Goal: Check status: Check status

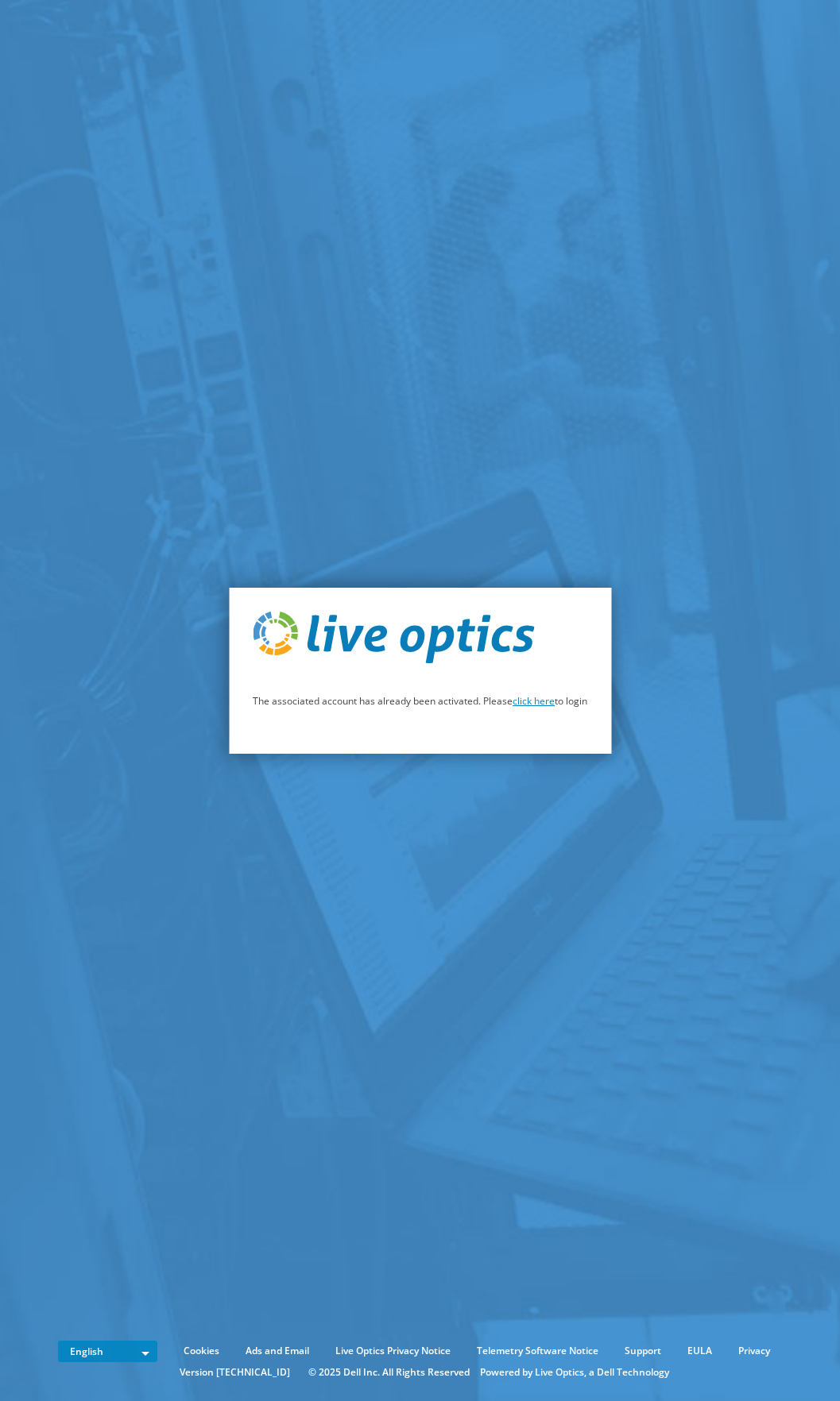
click at [540, 702] on link "click here" at bounding box center [533, 701] width 42 height 14
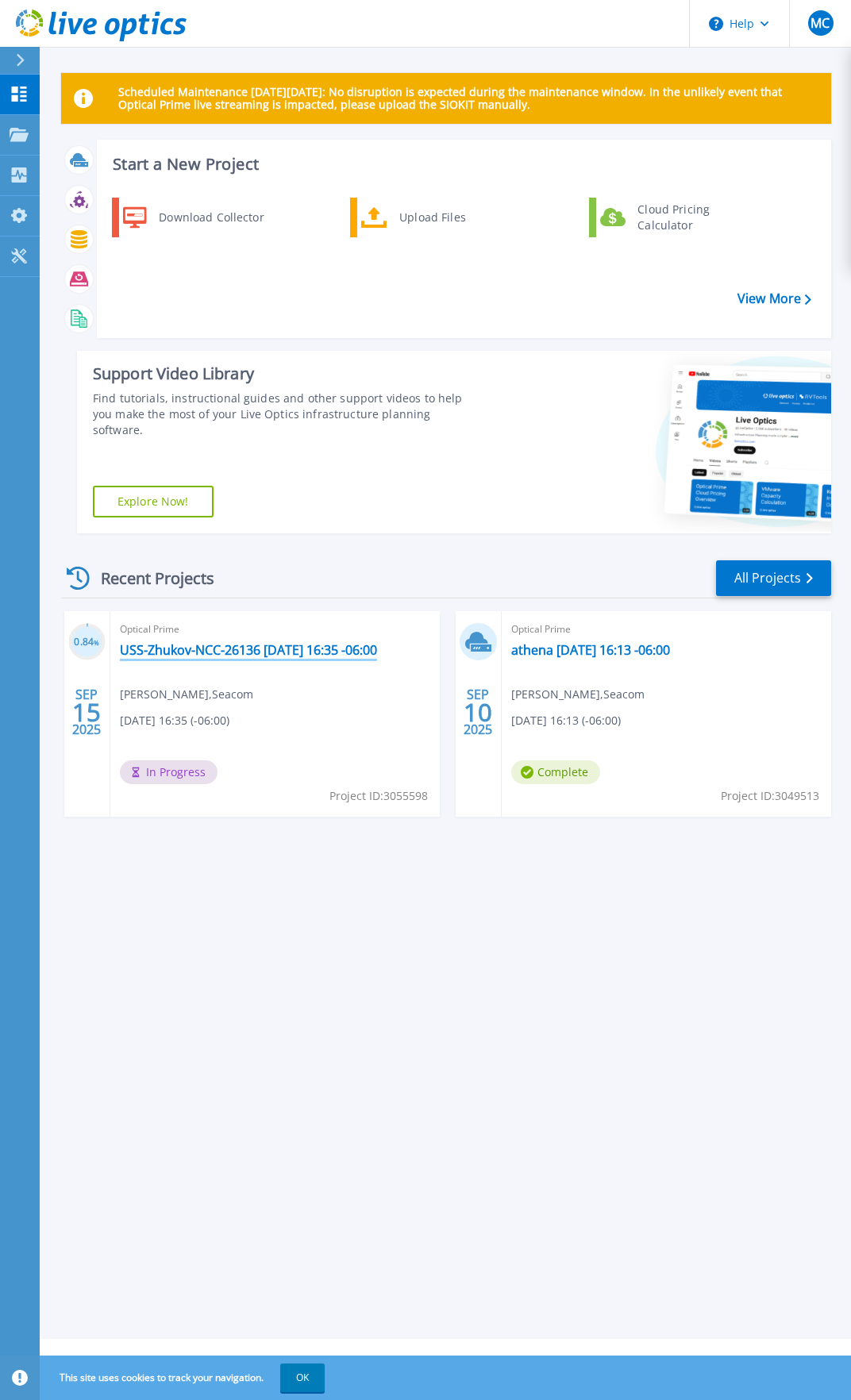
click at [352, 645] on link "USS-Zhukov-NCC-26136 2025-09-15 16:35 -06:00" at bounding box center [248, 650] width 257 height 16
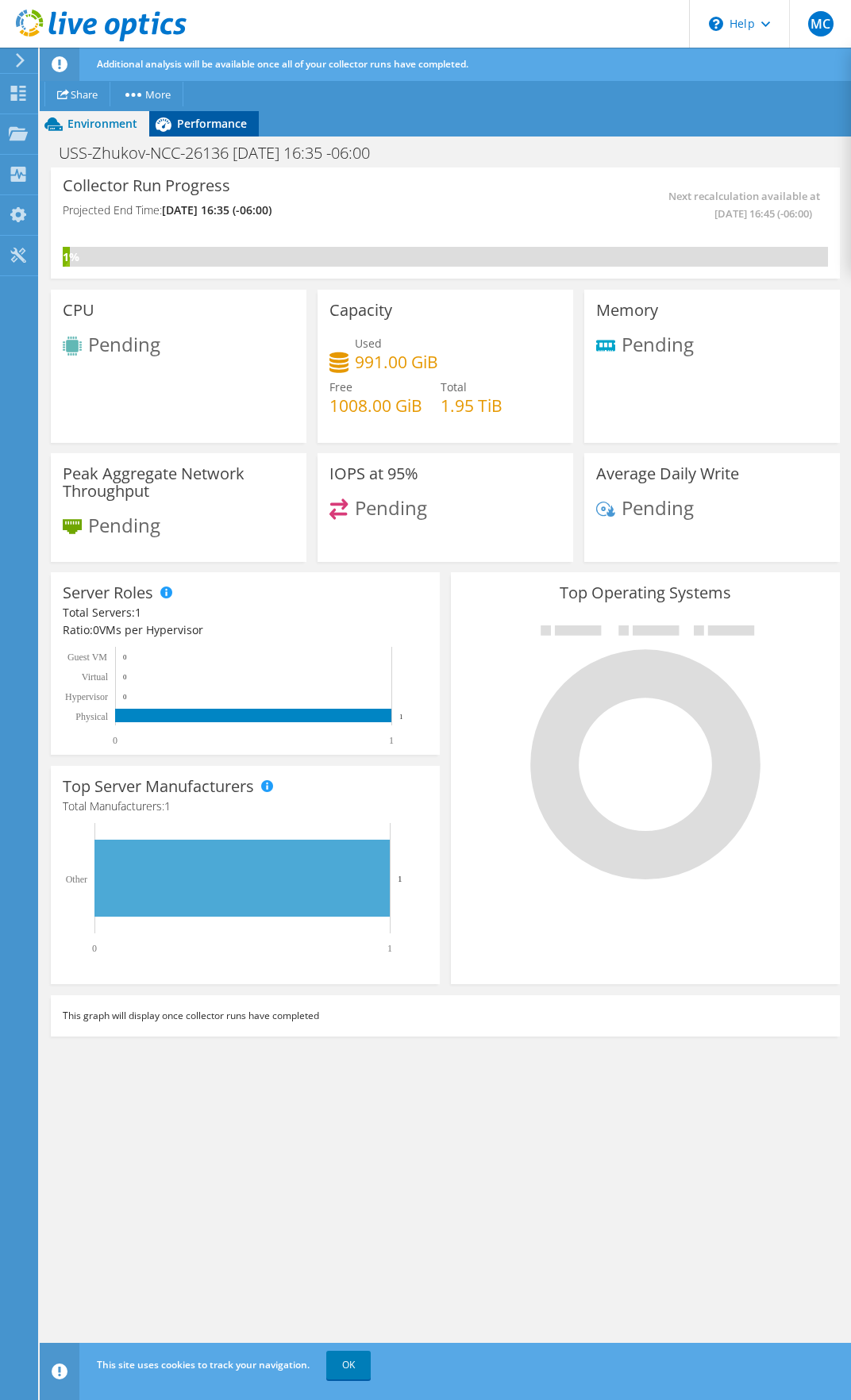
click at [192, 120] on span "Performance" at bounding box center [212, 123] width 69 height 15
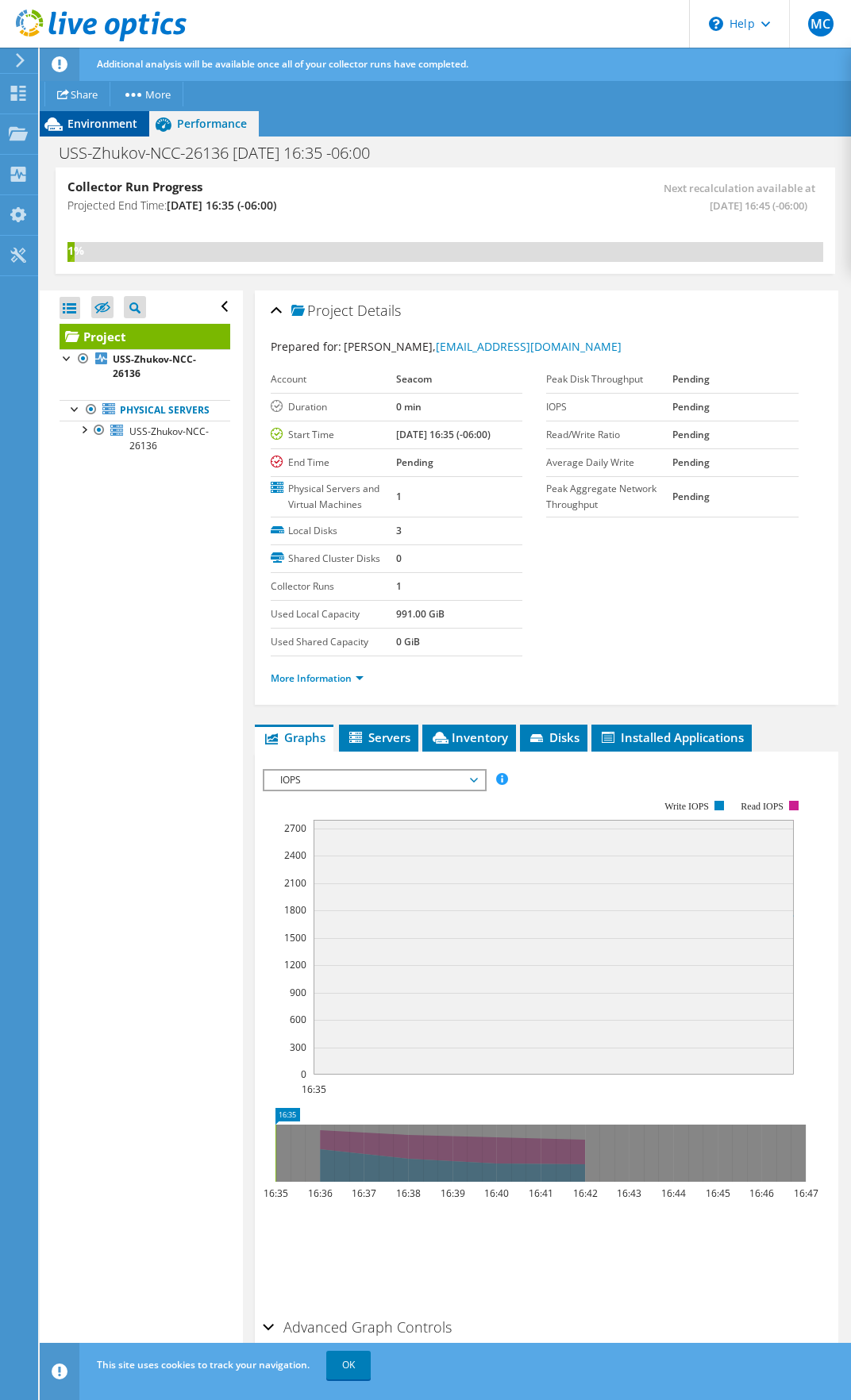
click at [84, 125] on span "Environment" at bounding box center [101, 123] width 69 height 15
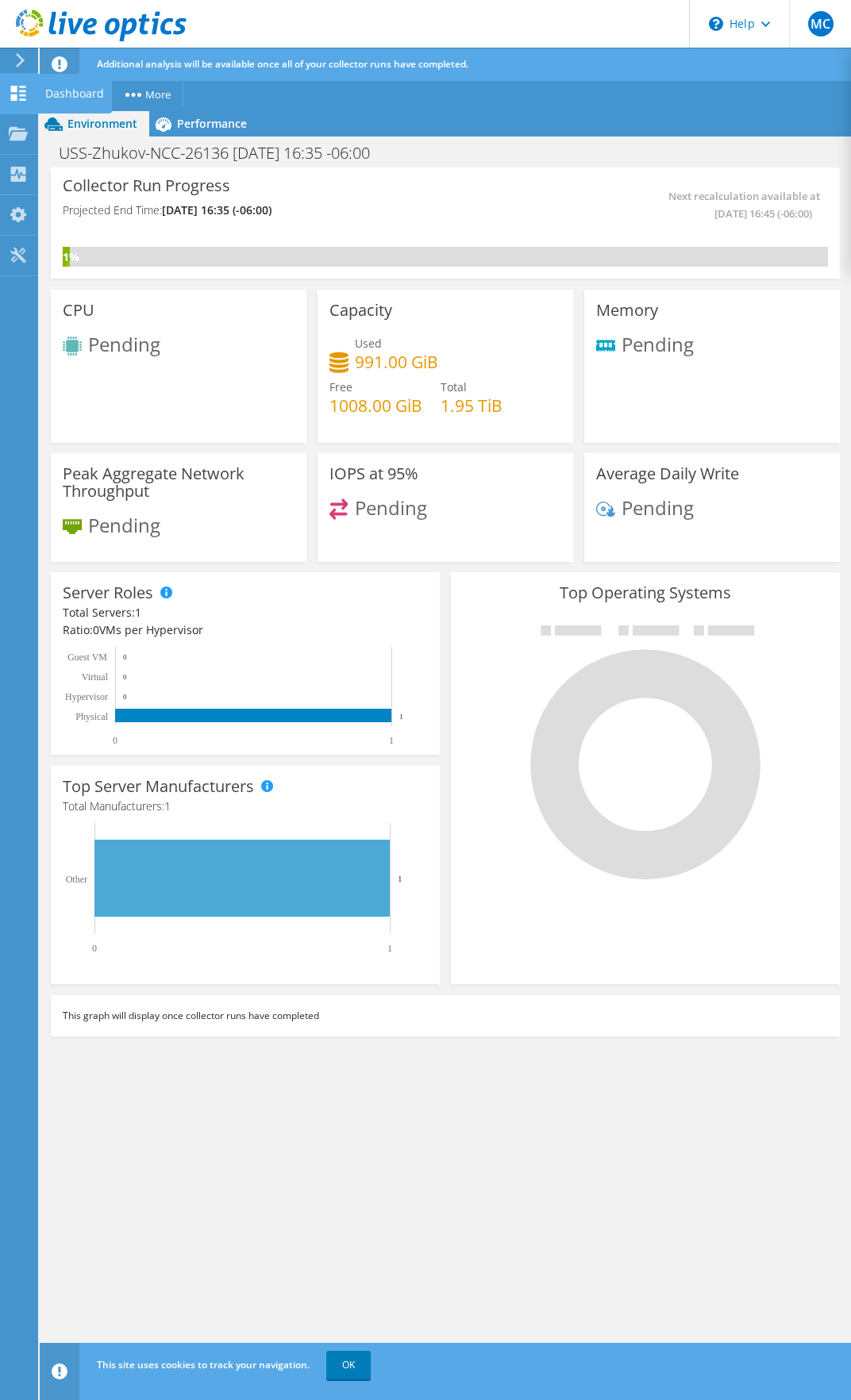
click at [22, 95] on use at bounding box center [18, 93] width 15 height 15
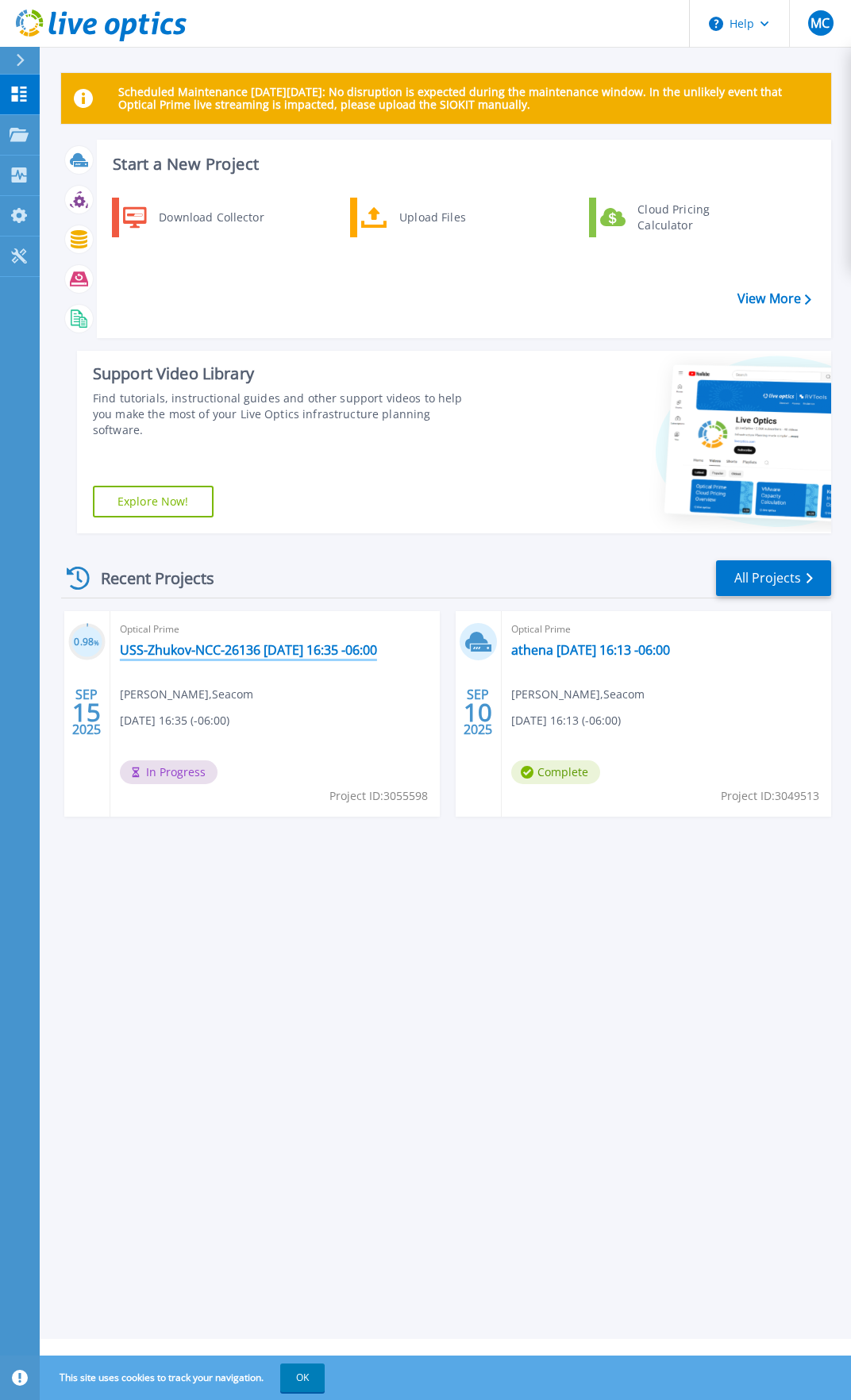
click at [284, 644] on link "USS-Zhukov-NCC-26136 2025-09-15 16:35 -06:00" at bounding box center [248, 650] width 257 height 16
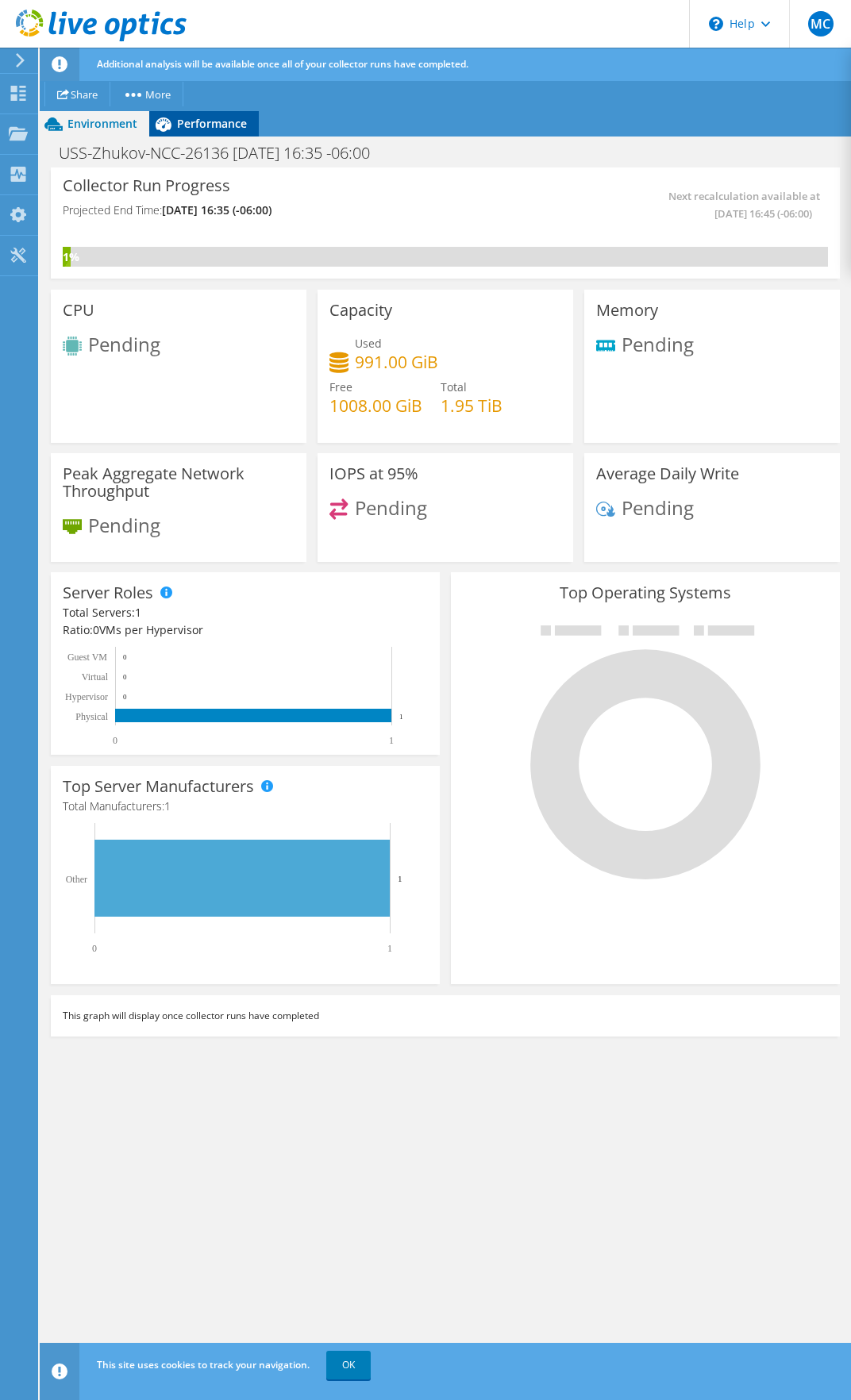
click at [212, 125] on span "Performance" at bounding box center [212, 123] width 69 height 15
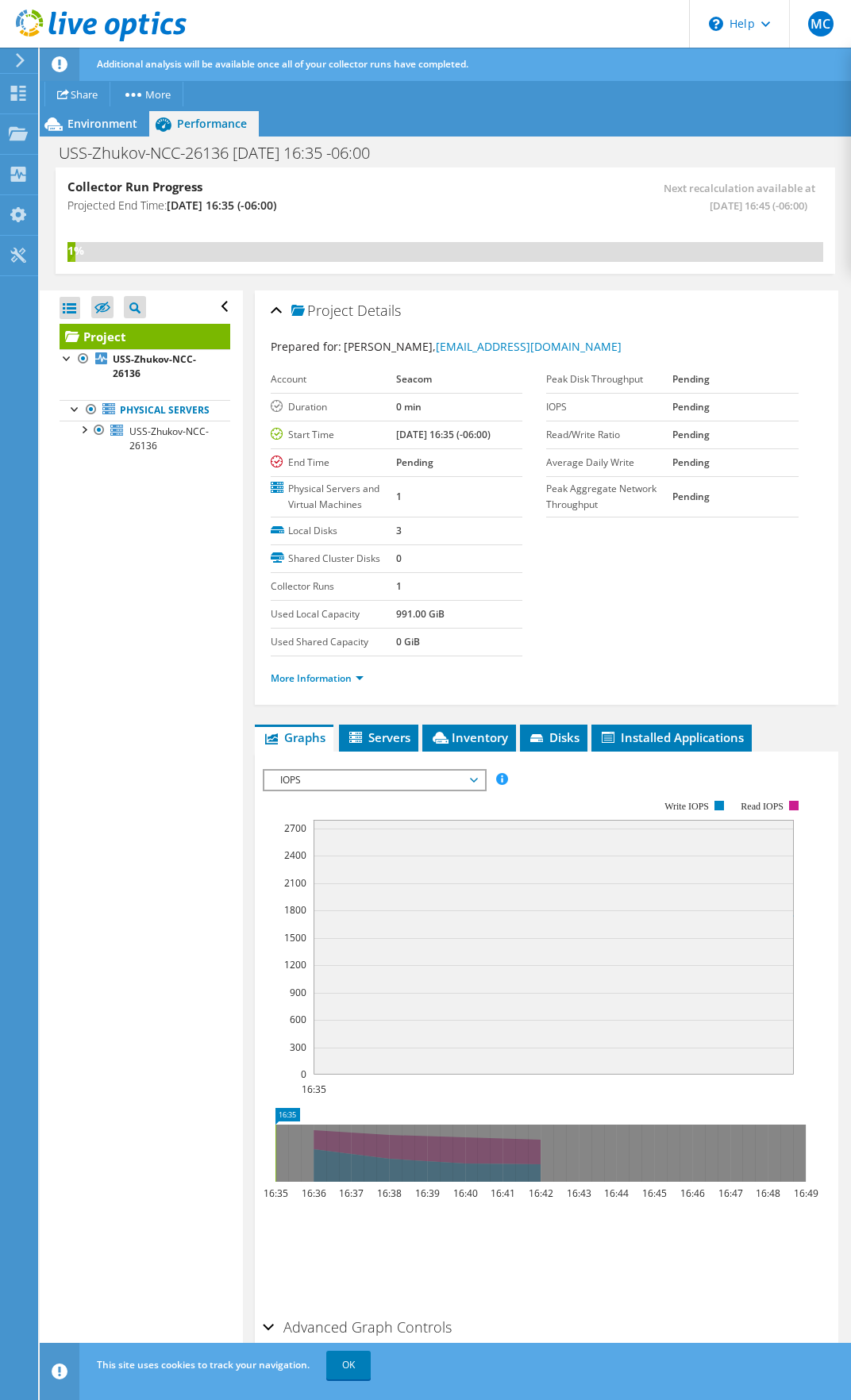
click at [462, 788] on span "IOPS" at bounding box center [374, 780] width 204 height 19
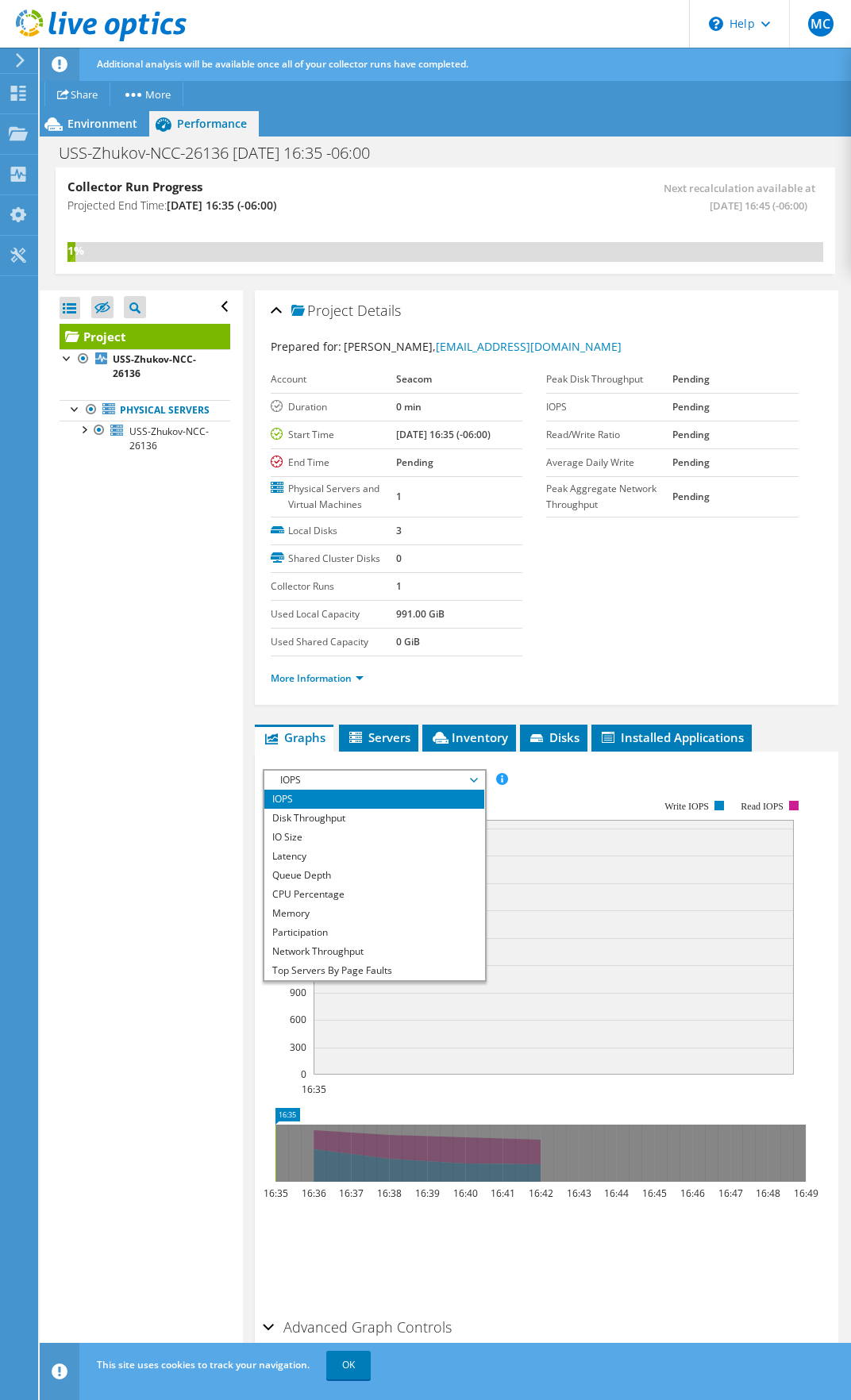
click at [148, 786] on div "Open All Close All Hide Excluded Nodes Project Tree Filter" at bounding box center [141, 826] width 202 height 1071
